Goal: Task Accomplishment & Management: Complete application form

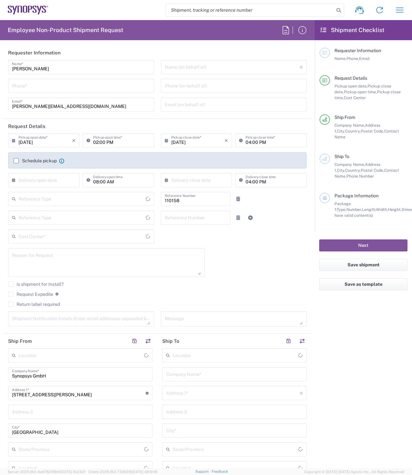
type input "Department"
type input "Delivered at Place"
type input "DE01, FAC, DE02, Munich 110158"
type input "[GEOGRAPHIC_DATA]"
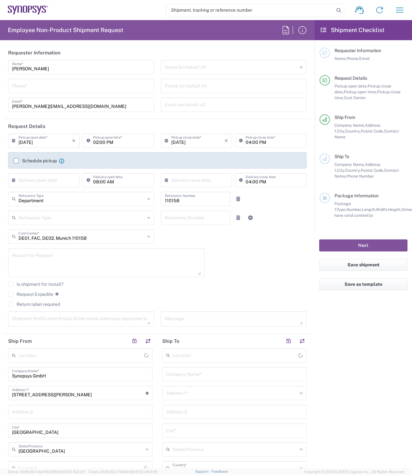
type input "[GEOGRAPHIC_DATA]"
type input "[GEOGRAPHIC_DATA] DE24"
click at [34, 85] on input "tel" at bounding box center [81, 85] width 138 height 11
type input "08954196414"
click at [195, 62] on input "text" at bounding box center [232, 66] width 135 height 11
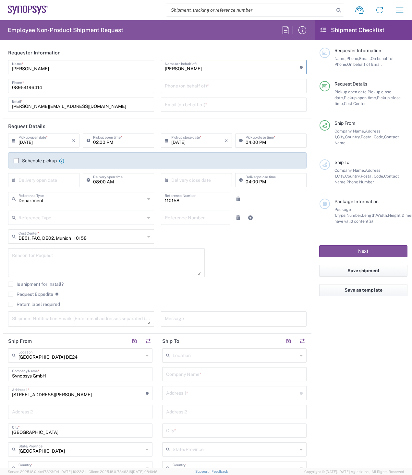
type input "[PERSON_NAME]"
click at [194, 85] on input "tel" at bounding box center [234, 85] width 138 height 11
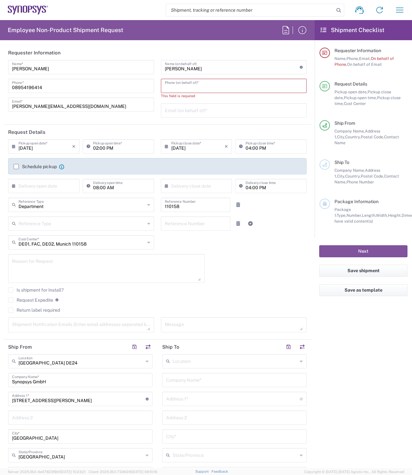
click at [193, 85] on input "tel" at bounding box center [234, 85] width 138 height 11
paste input "49.89541961847"
click at [169, 87] on input "49.89541961847" at bounding box center [234, 85] width 138 height 11
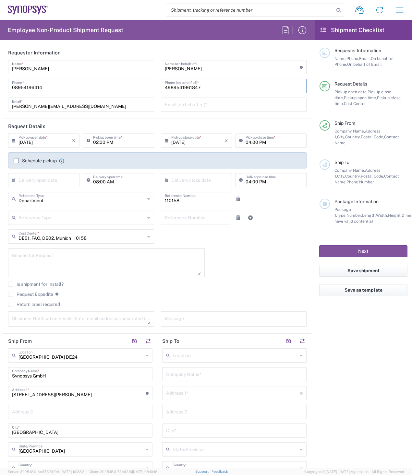
click at [209, 86] on input "4989541961847" at bounding box center [234, 85] width 138 height 11
type input "4989541961847"
click at [215, 103] on input "text" at bounding box center [234, 104] width 138 height 11
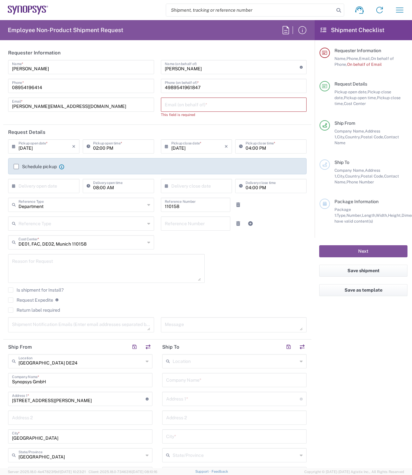
click at [198, 107] on input "text" at bounding box center [234, 104] width 138 height 11
paste input "[EMAIL_ADDRESS][DOMAIN_NAME]"
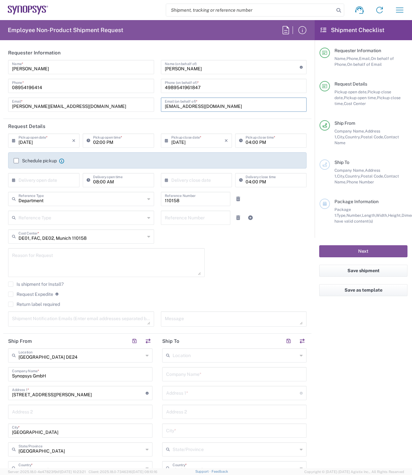
type input "[EMAIL_ADDRESS][DOMAIN_NAME]"
click at [16, 161] on label "Schedule pickup" at bounding box center [35, 160] width 43 height 5
click at [16, 161] on input "Schedule pickup" at bounding box center [16, 161] width 0 height 0
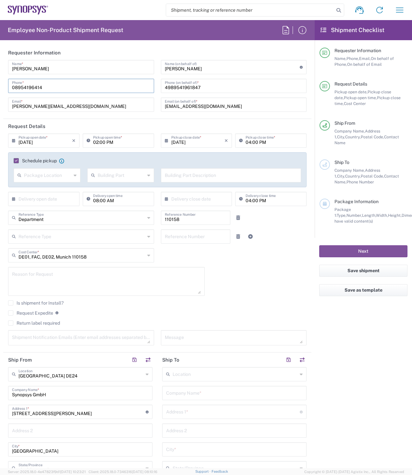
drag, startPoint x: 49, startPoint y: 89, endPoint x: 4, endPoint y: 89, distance: 45.1
click at [4, 89] on main "[PERSON_NAME] Name * [PHONE_NUMBER] Phone * [PERSON_NAME][EMAIL_ADDRESS][DOMAIN…" at bounding box center [157, 88] width 308 height 56
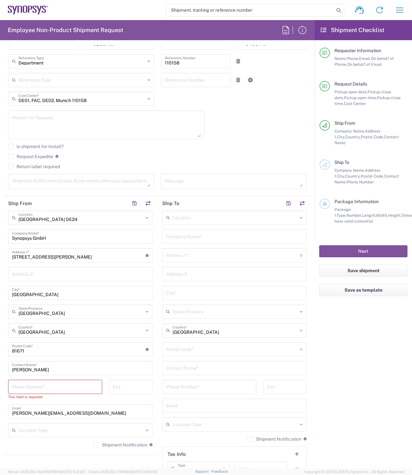
scroll to position [162, 0]
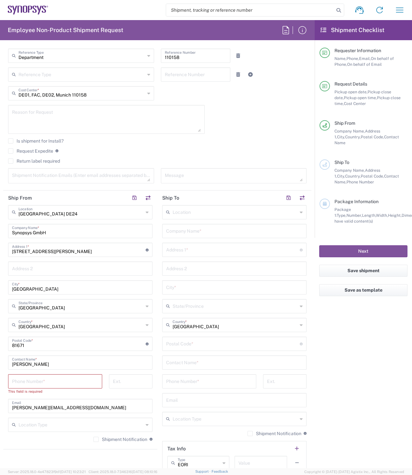
click at [50, 383] on input "tel" at bounding box center [55, 380] width 86 height 11
paste input "08954196414"
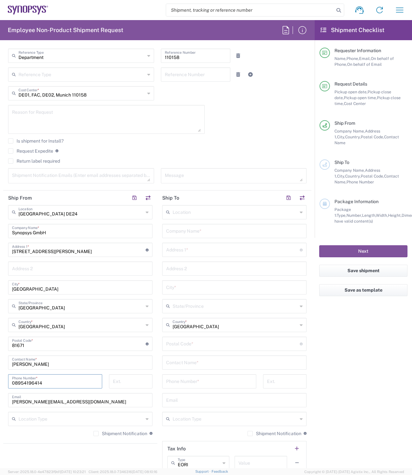
type input "08954196414"
click at [74, 361] on input "[PERSON_NAME]" at bounding box center [80, 362] width 136 height 11
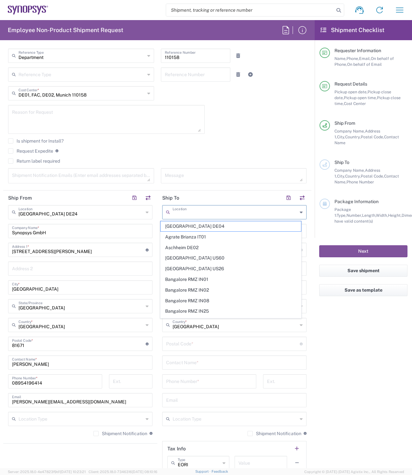
click at [201, 215] on input "text" at bounding box center [234, 211] width 125 height 11
click at [190, 215] on input "text" at bounding box center [234, 211] width 125 height 11
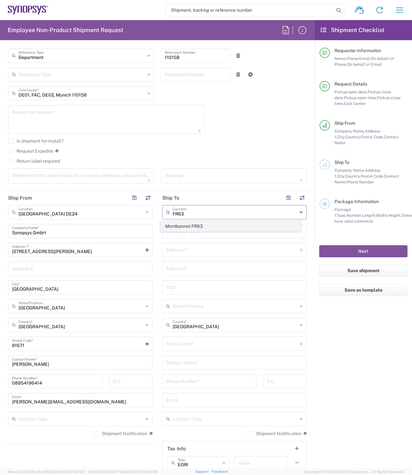
click at [208, 229] on span "Montbonnot FR63" at bounding box center [230, 226] width 141 height 10
type input "Montbonnot FR63"
type input "Synopsys SARL"
type input "[STREET_ADDRESS]"
type input "Z.I.R.S.T. II / Est"
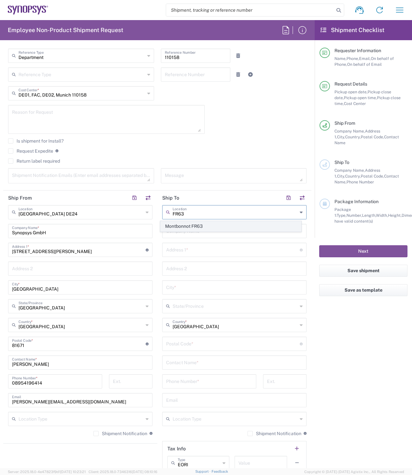
type input "[GEOGRAPHIC_DATA][PERSON_NAME]"
type input "[GEOGRAPHIC_DATA]"
type input "38330"
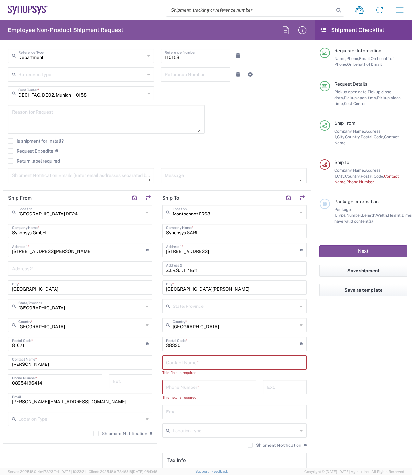
click at [193, 363] on input "text" at bounding box center [234, 362] width 136 height 11
type input "[PERSON_NAME]"
click at [203, 382] on input "tel" at bounding box center [209, 380] width 86 height 11
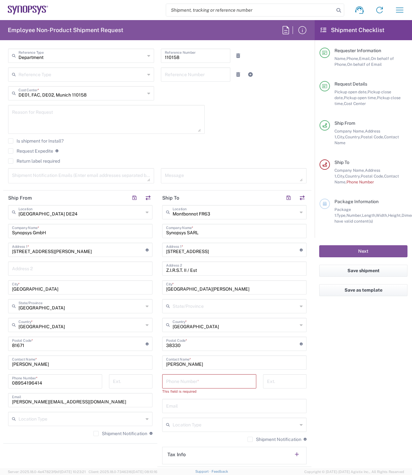
click at [193, 378] on input "tel" at bounding box center [209, 380] width 86 height 11
paste input "[PHONE_NUMBER]"
click at [187, 384] on input "[PHONE_NUMBER]" at bounding box center [209, 380] width 86 height 11
click at [181, 383] on input "33.4.12.3405.55" at bounding box center [209, 380] width 86 height 11
click at [180, 383] on input "33.4.12.3405.55" at bounding box center [209, 380] width 86 height 11
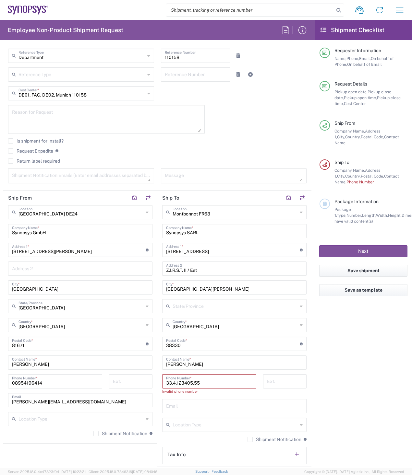
click at [175, 382] on input "33.4.123405.55" at bounding box center [209, 380] width 86 height 11
click at [170, 383] on input "33.4123405.55" at bounding box center [209, 380] width 86 height 11
type input "334123405.55"
click at [202, 405] on input "text" at bounding box center [234, 405] width 136 height 11
click at [203, 408] on input "text" at bounding box center [234, 405] width 136 height 11
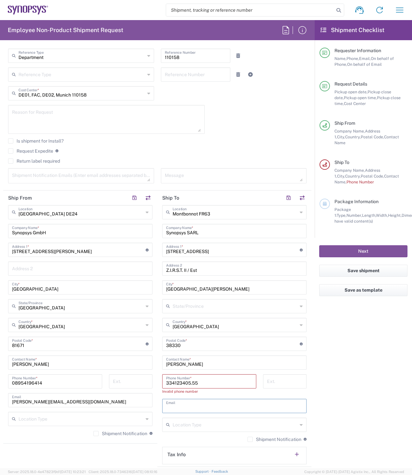
paste input "[PERSON_NAME][EMAIL_ADDRESS][DOMAIN_NAME]"
type input "[PERSON_NAME][EMAIL_ADDRESS][DOMAIN_NAME]"
click at [163, 382] on div "334123405.55 Phone Number *" at bounding box center [209, 381] width 94 height 14
click at [166, 382] on input "334123405.55" at bounding box center [209, 380] width 86 height 11
click at [190, 383] on input "334123405.55" at bounding box center [209, 380] width 86 height 11
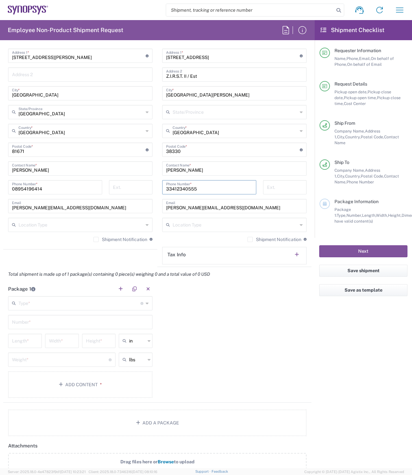
scroll to position [357, 0]
type input "33412340555"
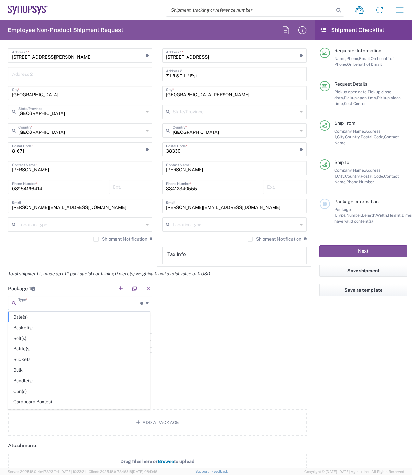
click at [32, 300] on input "text" at bounding box center [79, 302] width 122 height 11
click at [24, 315] on span "Carton(s)" at bounding box center [79, 316] width 141 height 10
type input "Carton(s)"
click at [36, 319] on input "text" at bounding box center [80, 321] width 136 height 11
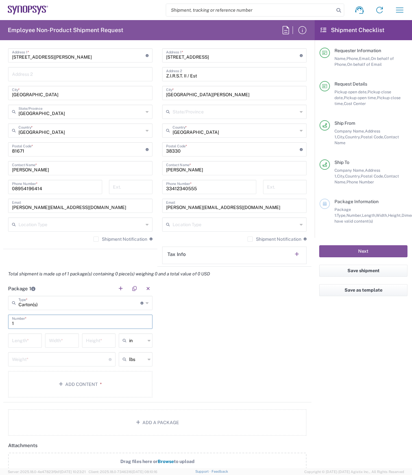
type input "1"
click at [138, 344] on input "text" at bounding box center [137, 341] width 16 height 10
click at [132, 364] on span "cm" at bounding box center [134, 366] width 32 height 10
type input "cm"
click at [136, 362] on input "text" at bounding box center [137, 359] width 16 height 10
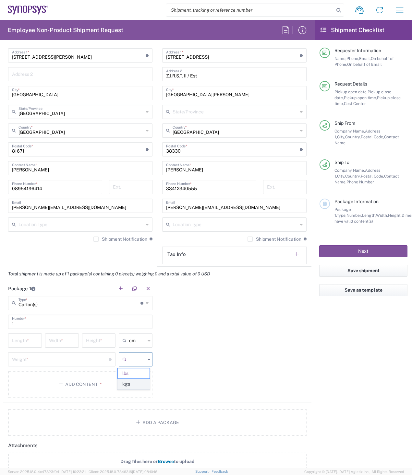
click at [131, 384] on span "kgs" at bounding box center [134, 384] width 32 height 10
type input "kgs"
click at [21, 342] on input "number" at bounding box center [25, 340] width 26 height 11
type input "25"
click at [57, 341] on input "number" at bounding box center [62, 340] width 26 height 11
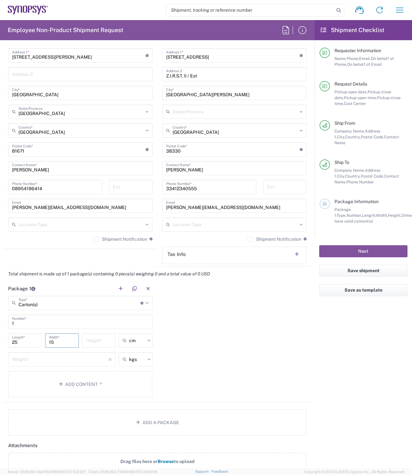
type input "15"
click at [97, 341] on input "number" at bounding box center [99, 340] width 26 height 11
type input "2"
click at [40, 360] on input "number" at bounding box center [60, 358] width 97 height 11
type input "3"
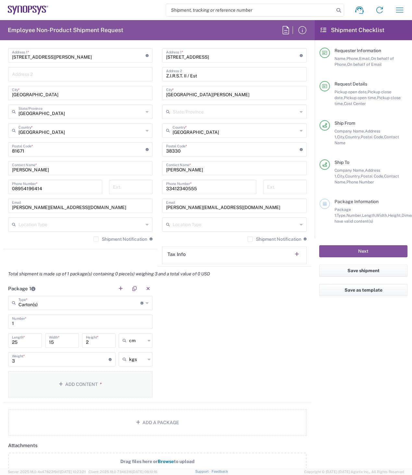
click at [67, 384] on button "Add Content *" at bounding box center [80, 384] width 144 height 27
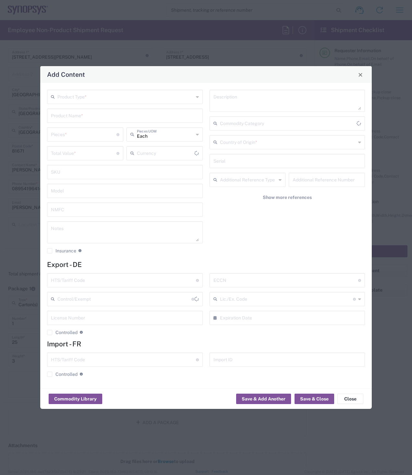
type input "US Dollar"
click at [96, 97] on input "text" at bounding box center [125, 96] width 136 height 11
click at [86, 112] on span "Documents" at bounding box center [125, 111] width 154 height 10
type input "Documents"
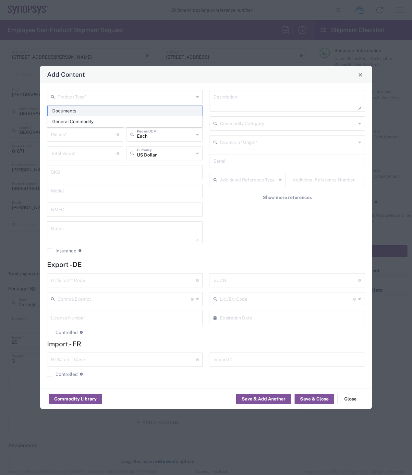
type input "1"
type textarea "Documents"
type input "[GEOGRAPHIC_DATA]"
type input "0000.00.0000"
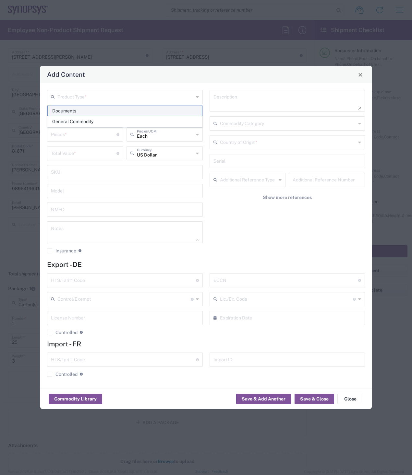
type input "0000.00.0000"
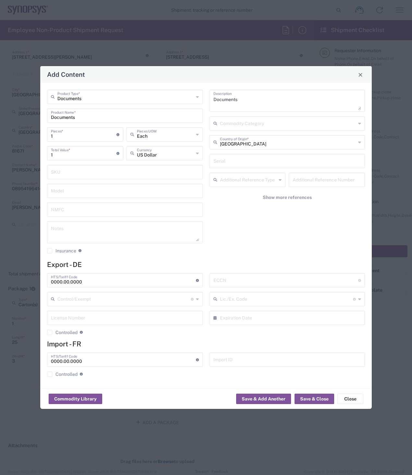
click at [100, 97] on input "Documents" at bounding box center [125, 96] width 136 height 11
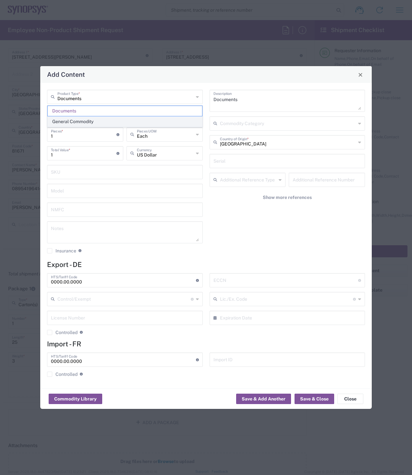
click at [75, 123] on span "General Commodity" at bounding box center [125, 122] width 154 height 10
type input "General Commodity"
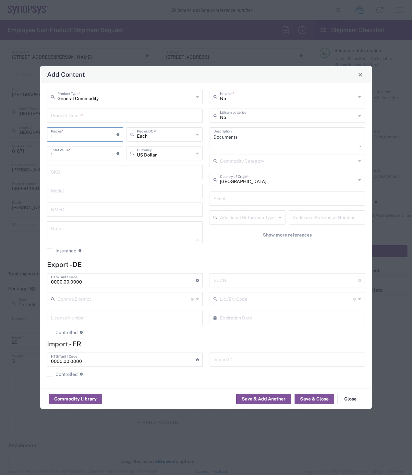
click at [67, 134] on input "1" at bounding box center [83, 133] width 65 height 11
click at [185, 135] on input "text" at bounding box center [165, 133] width 57 height 11
click at [148, 200] on span "Carton" at bounding box center [164, 202] width 75 height 10
type input "Carton"
click at [180, 154] on input "text" at bounding box center [165, 152] width 57 height 11
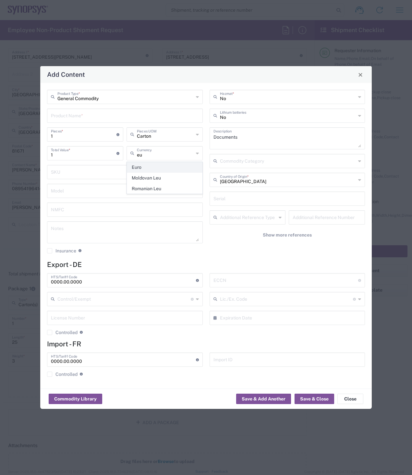
click at [144, 166] on span "Euro" at bounding box center [164, 167] width 75 height 10
type input "Euro"
click at [72, 153] on input "1" at bounding box center [83, 152] width 65 height 11
type input "20"
click at [98, 112] on input "text" at bounding box center [125, 115] width 148 height 11
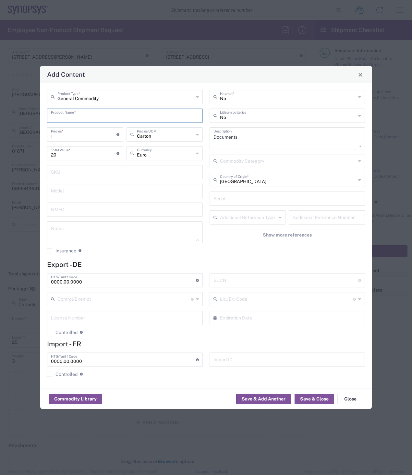
type input "K"
click at [59, 133] on div "candy" at bounding box center [125, 130] width 154 height 11
type input "candy"
type input "Each"
type input "15"
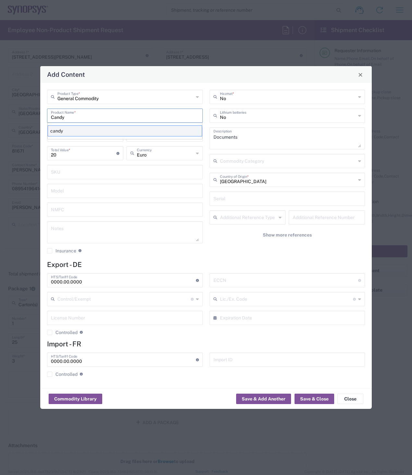
type input "US Dollar"
type input "1704.90.7000"
type input "BIS"
type input "EAR99"
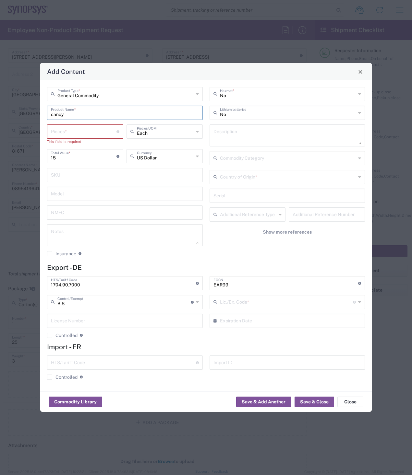
type input "NLR - No License Required"
click at [75, 115] on input "candy; Noutbook" at bounding box center [125, 112] width 148 height 11
click at [73, 114] on input "candy; Notbook" at bounding box center [125, 112] width 148 height 11
click at [92, 114] on input "candy; Noteebook" at bounding box center [125, 112] width 148 height 11
type input "candy; Noteebook"
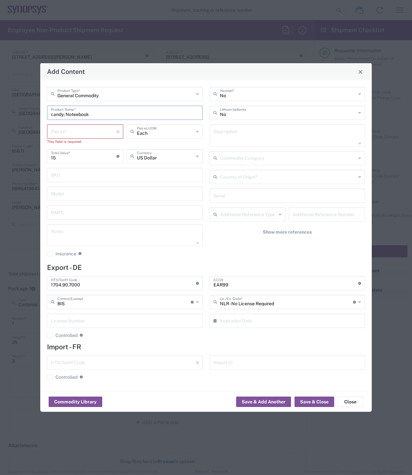
click at [86, 129] on input "number" at bounding box center [83, 130] width 65 height 11
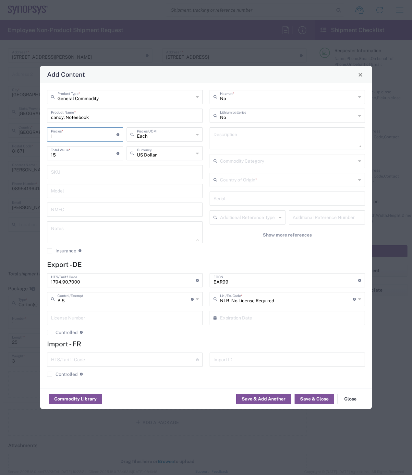
type input "1"
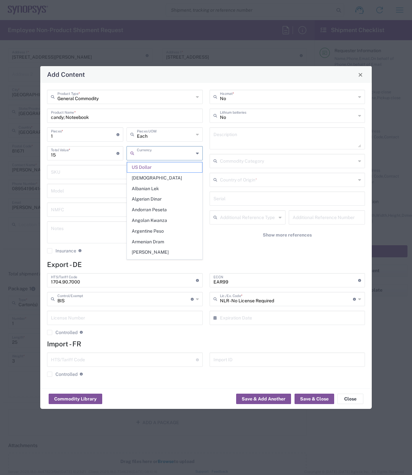
click at [171, 154] on input "text" at bounding box center [165, 152] width 57 height 11
click at [136, 166] on span "Euro" at bounding box center [164, 167] width 75 height 10
type input "Euro"
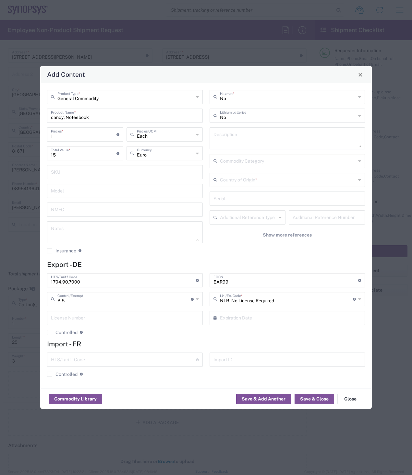
click at [234, 181] on input "text" at bounding box center [288, 179] width 136 height 11
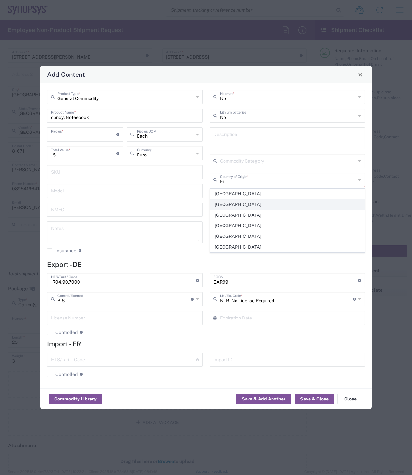
click at [227, 206] on span "[GEOGRAPHIC_DATA]" at bounding box center [287, 205] width 154 height 10
type input "[GEOGRAPHIC_DATA]"
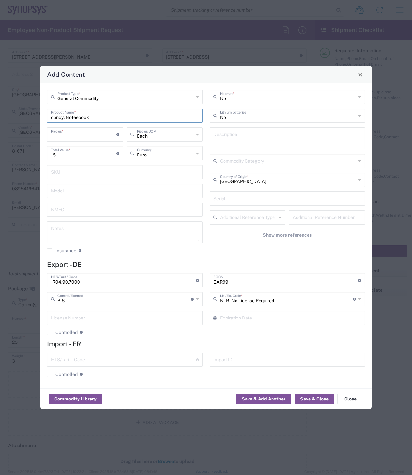
drag, startPoint x: 94, startPoint y: 117, endPoint x: 50, endPoint y: 116, distance: 44.1
click at [50, 116] on div "candy; Noteebook Product Name *" at bounding box center [125, 116] width 156 height 14
click at [242, 137] on textarea at bounding box center [287, 138] width 148 height 18
paste textarea "candy; Noteebook"
type textarea "candy; Noteebook"
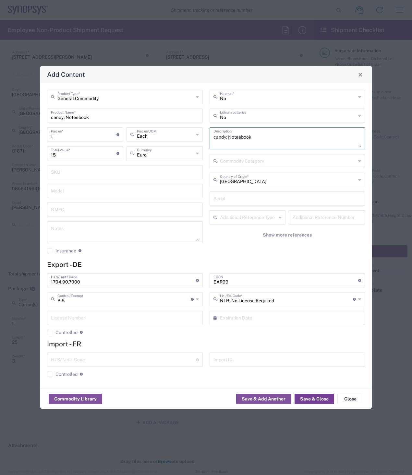
click at [318, 398] on button "Save & Close" at bounding box center [314, 399] width 40 height 10
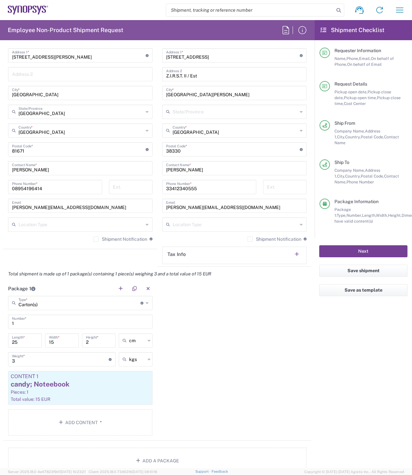
click at [360, 248] on button "Next" at bounding box center [363, 251] width 88 height 12
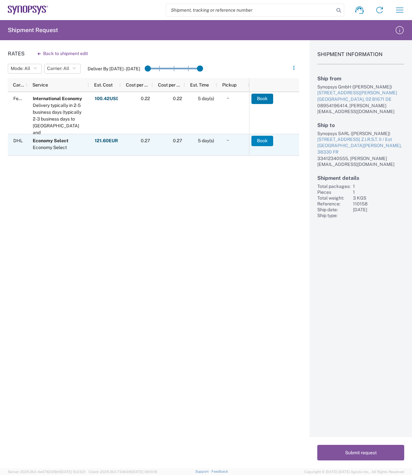
click at [262, 142] on button "Book" at bounding box center [262, 141] width 22 height 10
